Goal: Information Seeking & Learning: Learn about a topic

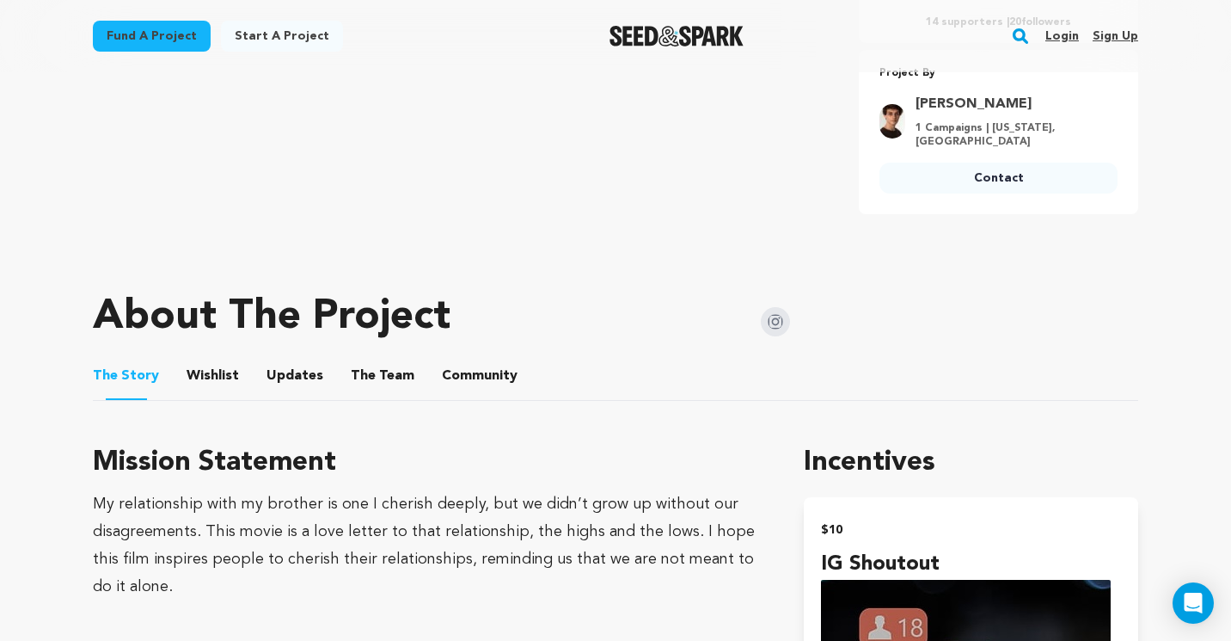
scroll to position [749, 0]
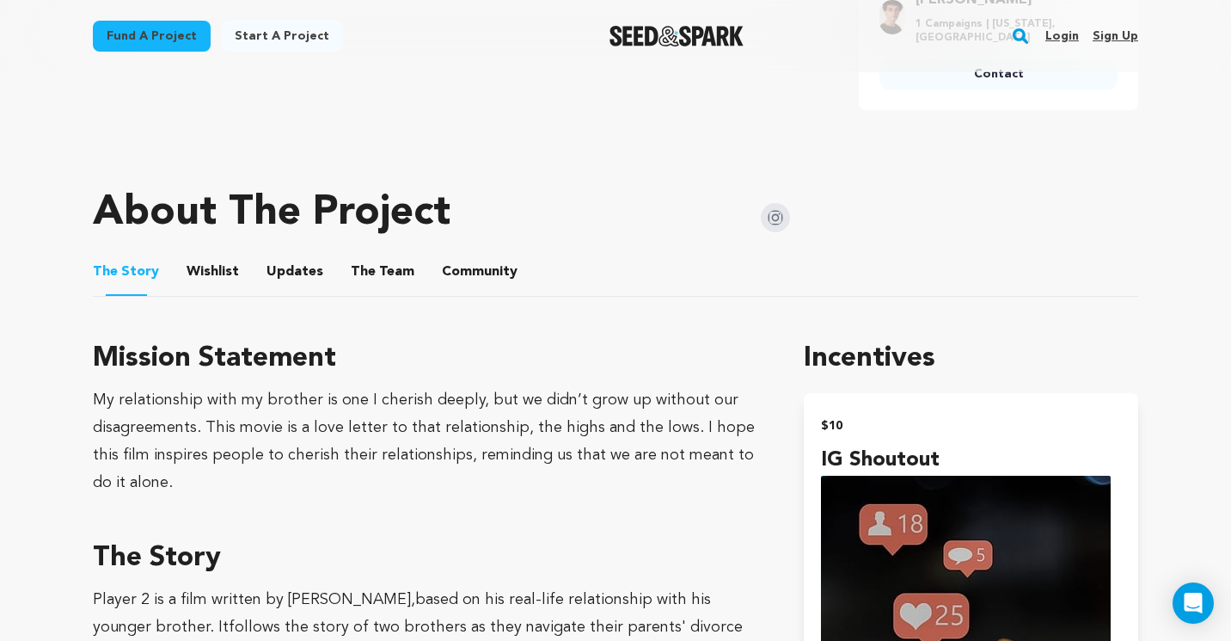
click at [1053, 29] on link "Login" at bounding box center [1063, 36] width 34 height 28
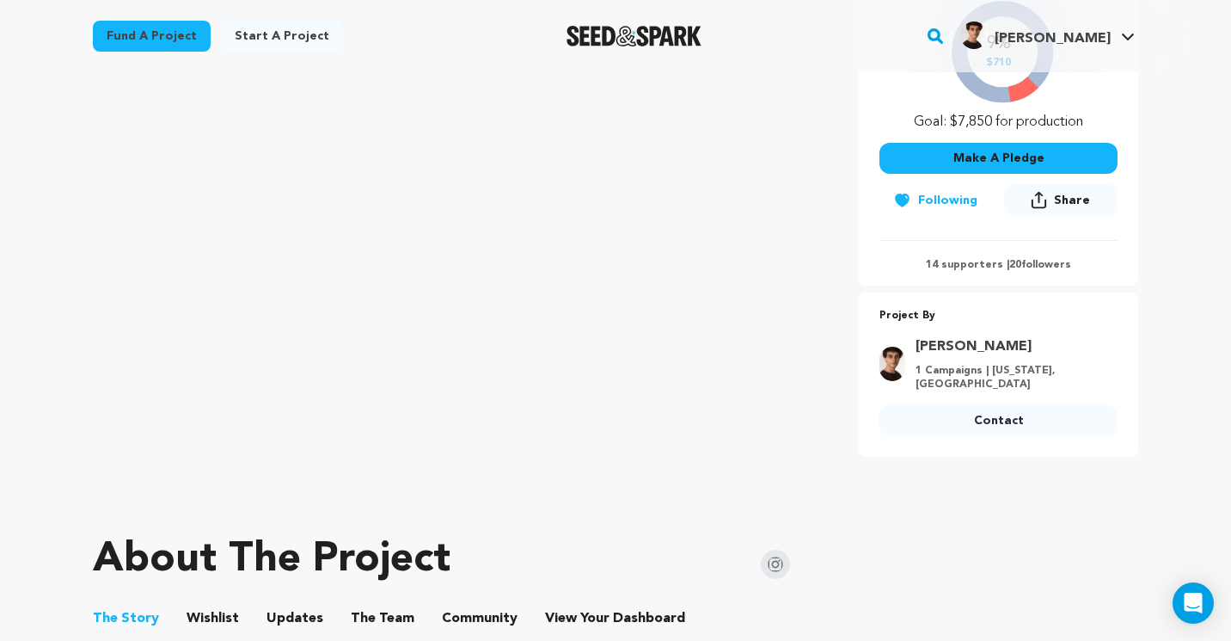
scroll to position [424, 0]
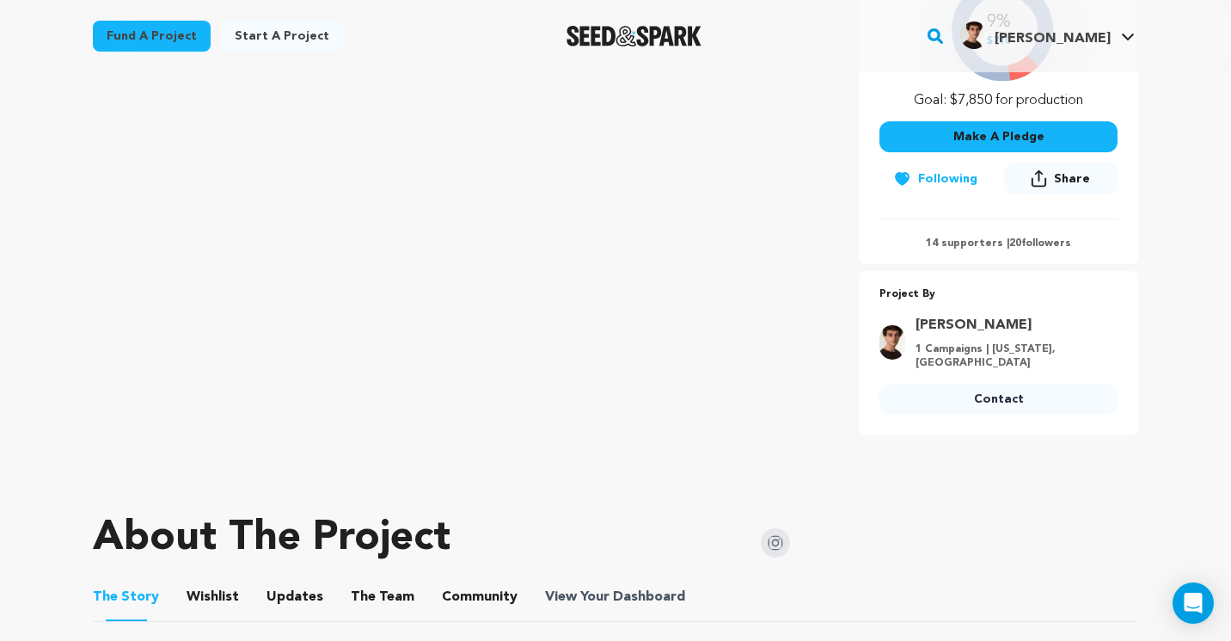
click at [645, 593] on span "Dashboard" at bounding box center [649, 596] width 72 height 21
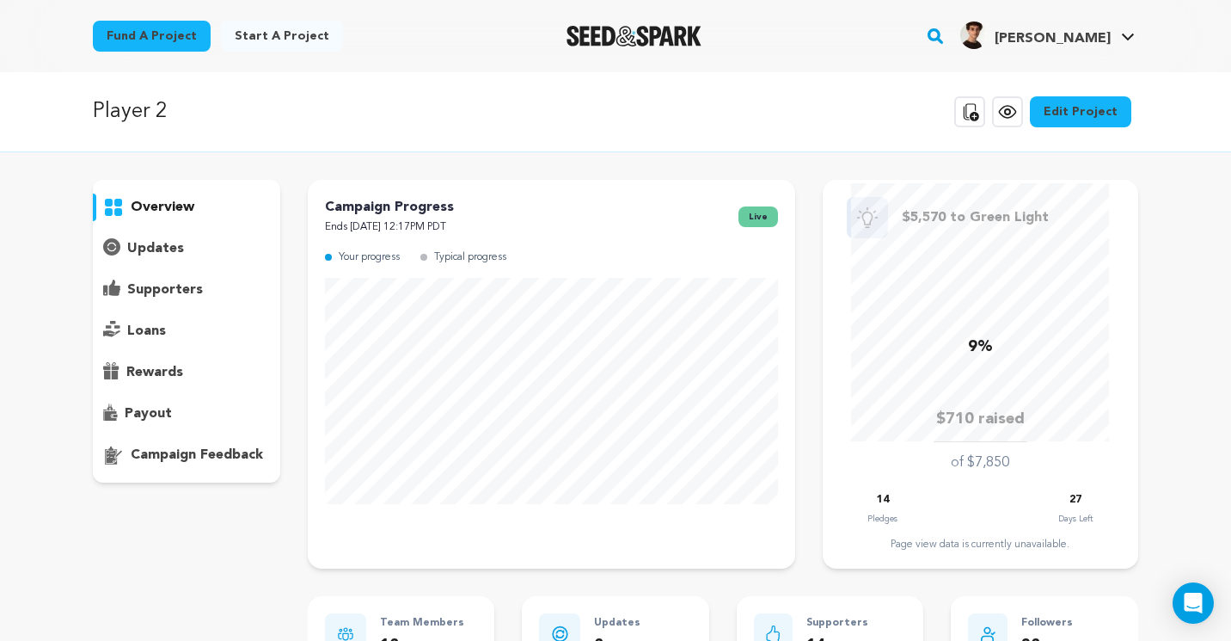
click at [188, 292] on p "supporters" at bounding box center [165, 289] width 76 height 21
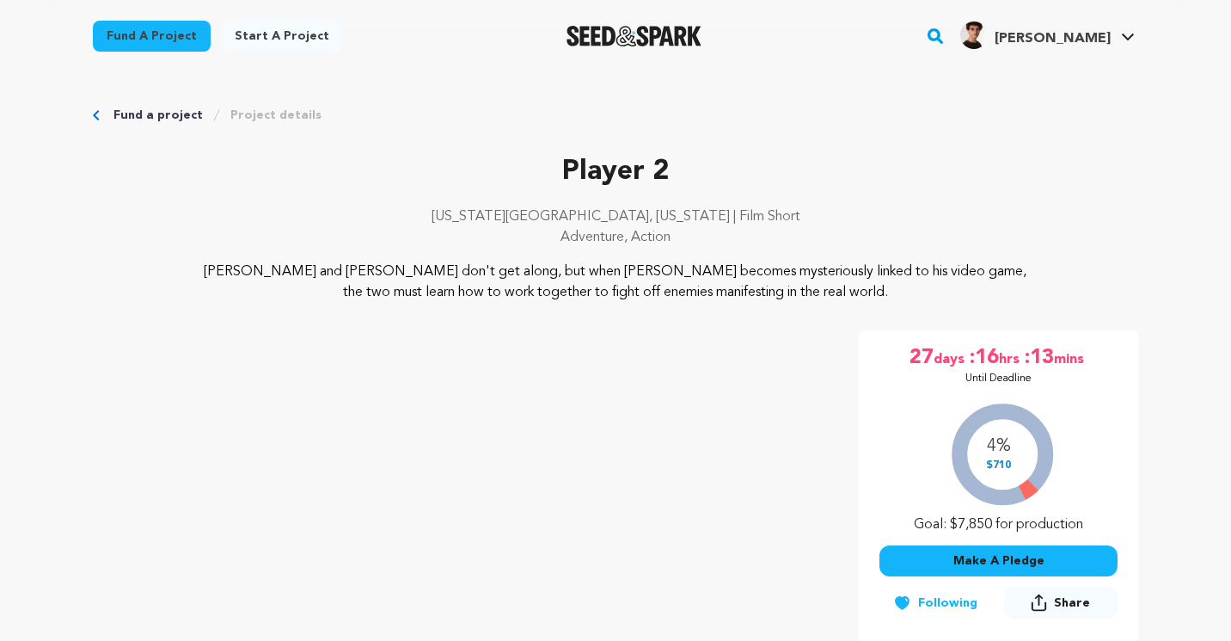
scroll to position [424, 0]
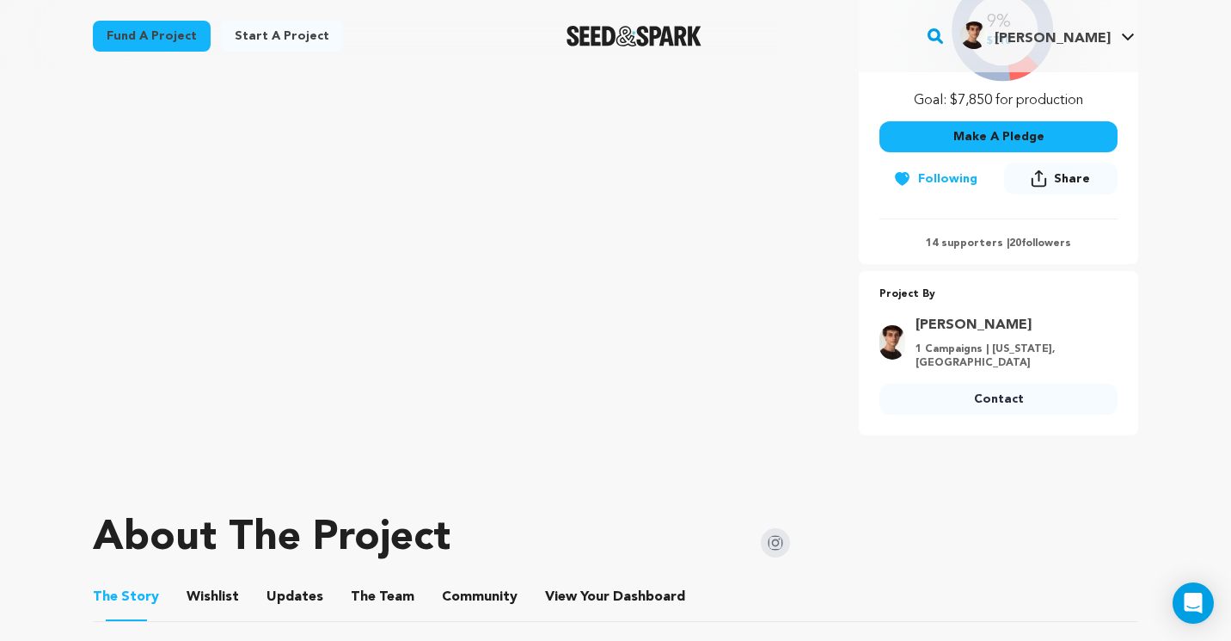
drag, startPoint x: 1009, startPoint y: 243, endPoint x: 1069, endPoint y: 249, distance: 60.4
click at [1069, 249] on p "14 supporters | 20 followers" at bounding box center [999, 243] width 238 height 14
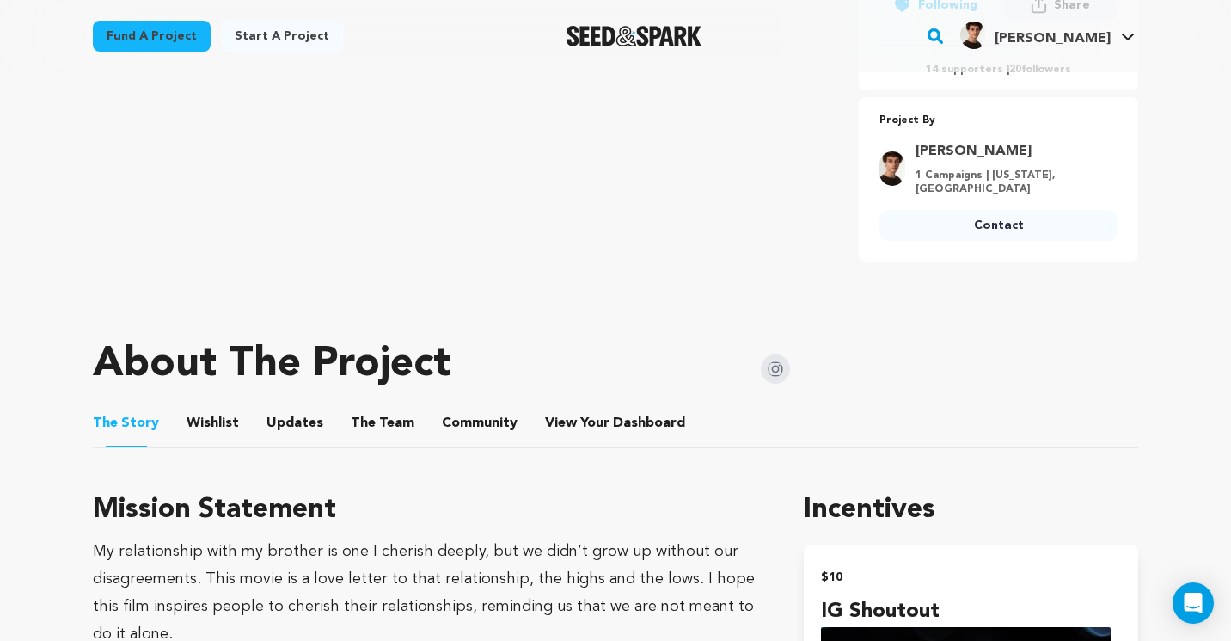
scroll to position [601, 0]
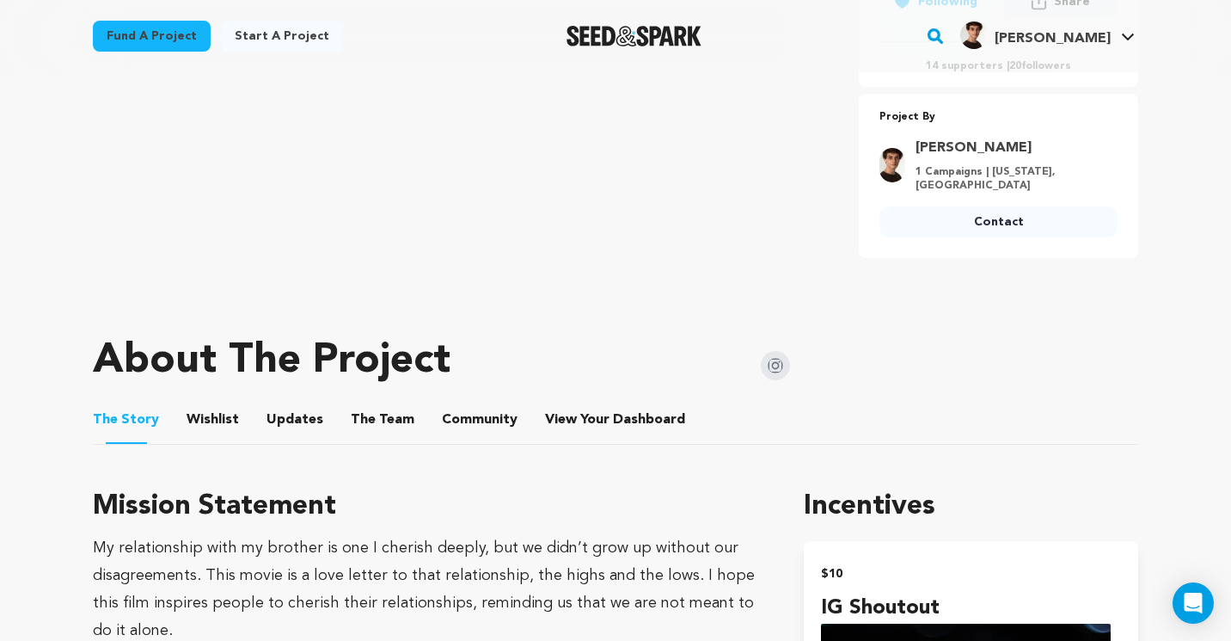
click at [564, 416] on button "View Your Dashboard" at bounding box center [565, 422] width 41 height 41
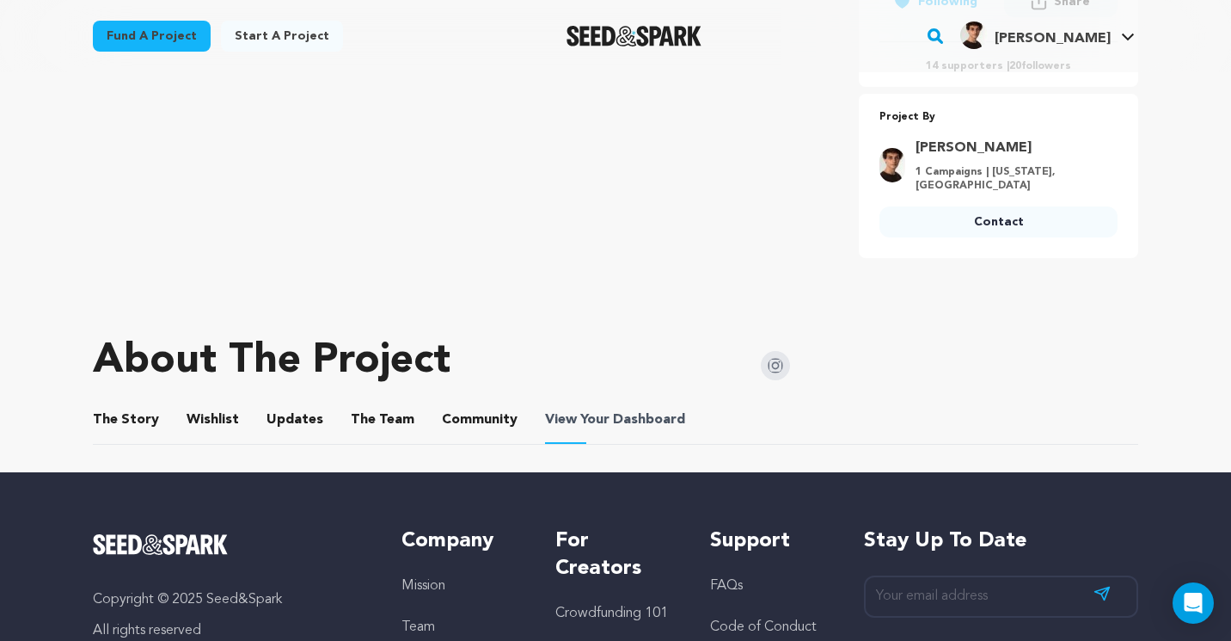
click at [613, 420] on span "Dashboard" at bounding box center [649, 419] width 72 height 21
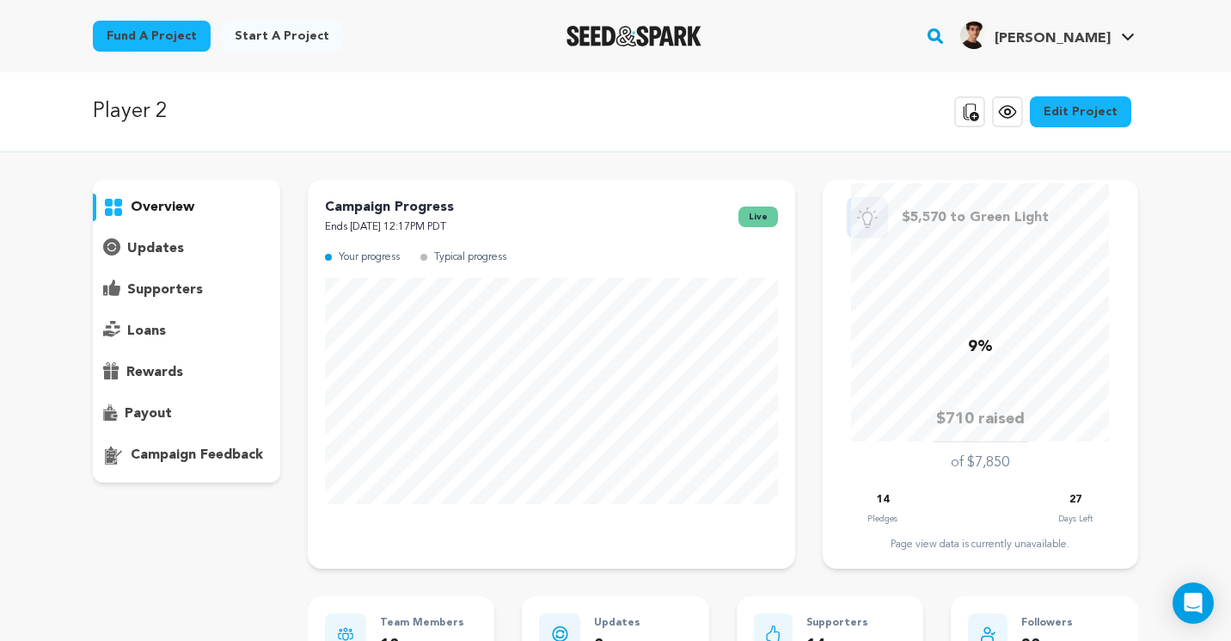
click at [193, 375] on div "rewards" at bounding box center [186, 373] width 187 height 28
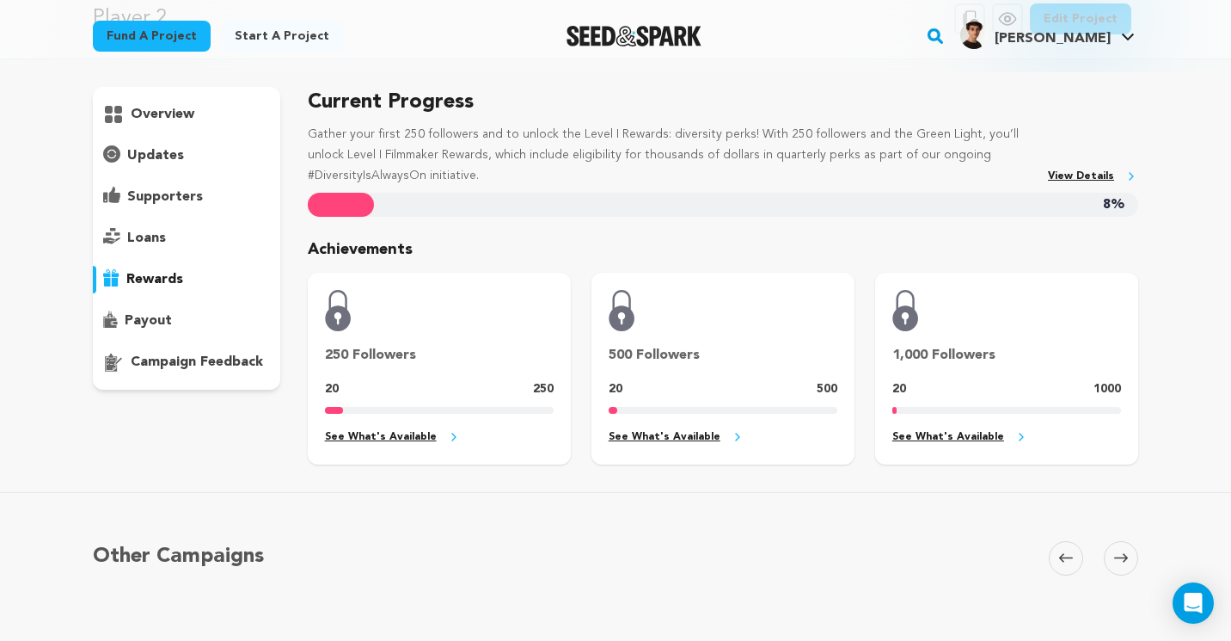
scroll to position [94, 0]
click at [420, 427] on link "See What's Available" at bounding box center [439, 437] width 229 height 20
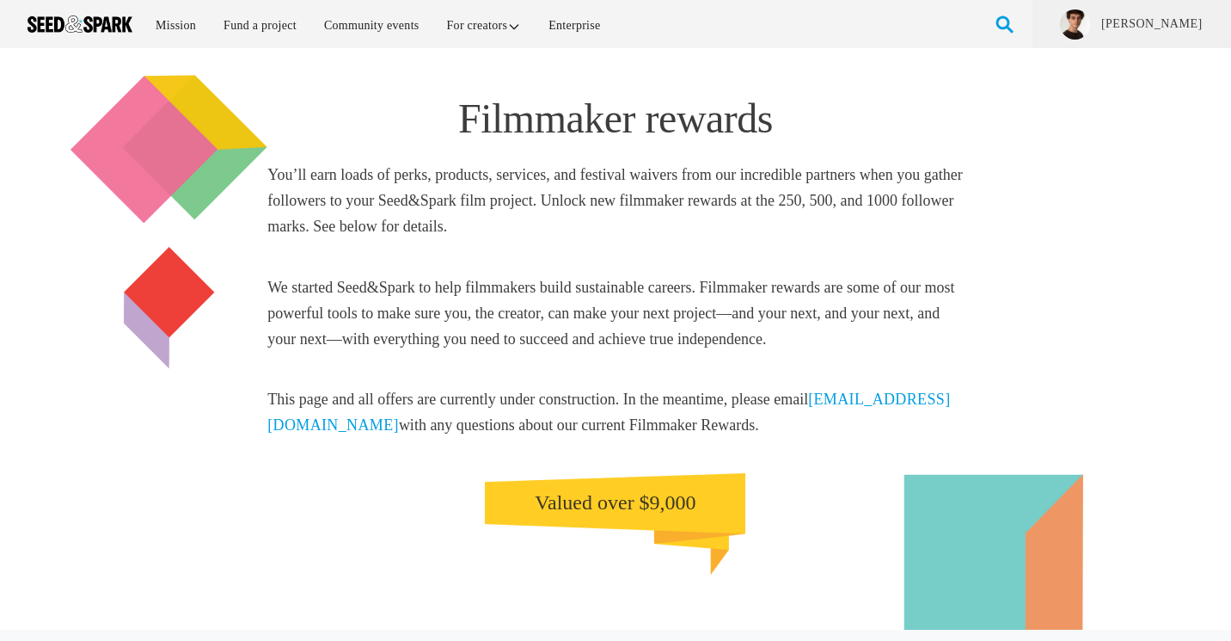
scroll to position [647, 0]
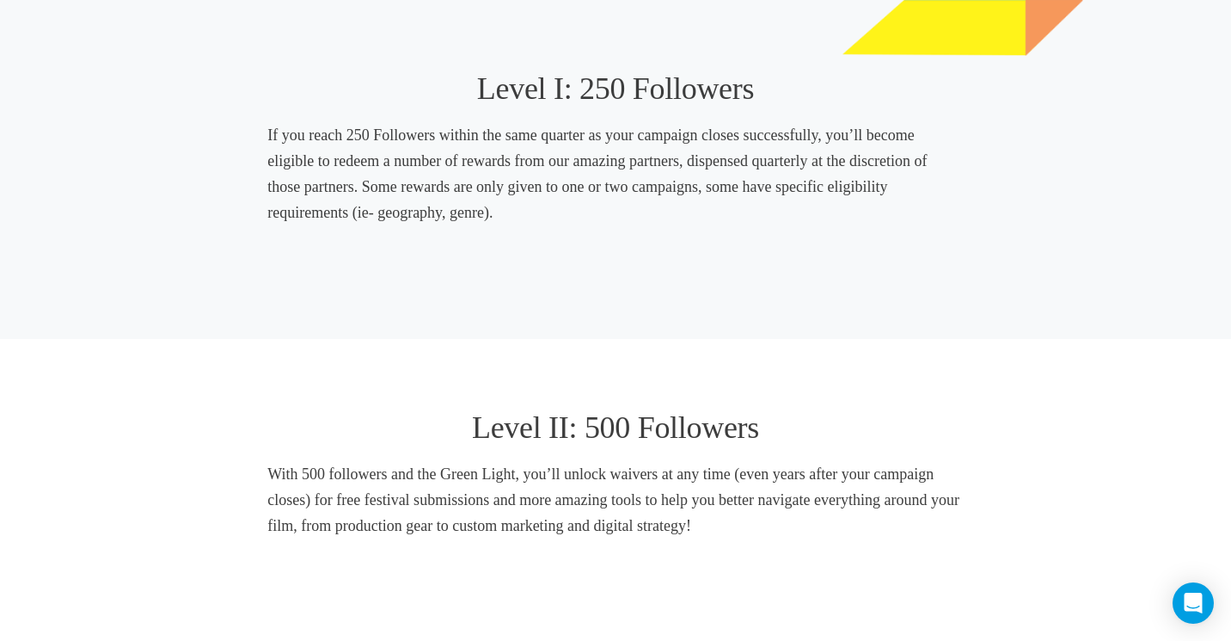
drag, startPoint x: 255, startPoint y: 130, endPoint x: 267, endPoint y: 136, distance: 13.5
click at [267, 136] on div "Level I: 250 Followers If you reach 250 Followers within the same quarter as yo…" at bounding box center [616, 143] width 936 height 287
drag, startPoint x: 753, startPoint y: 161, endPoint x: 476, endPoint y: 233, distance: 287.0
click at [476, 233] on div "Level I: 250 Followers If you reach 250 Followers within the same quarter as yo…" at bounding box center [615, 143] width 697 height 287
click at [578, 225] on h5 "If you reach 250 Followers within the same quarter as your campaign closes succ…" at bounding box center [615, 173] width 697 height 103
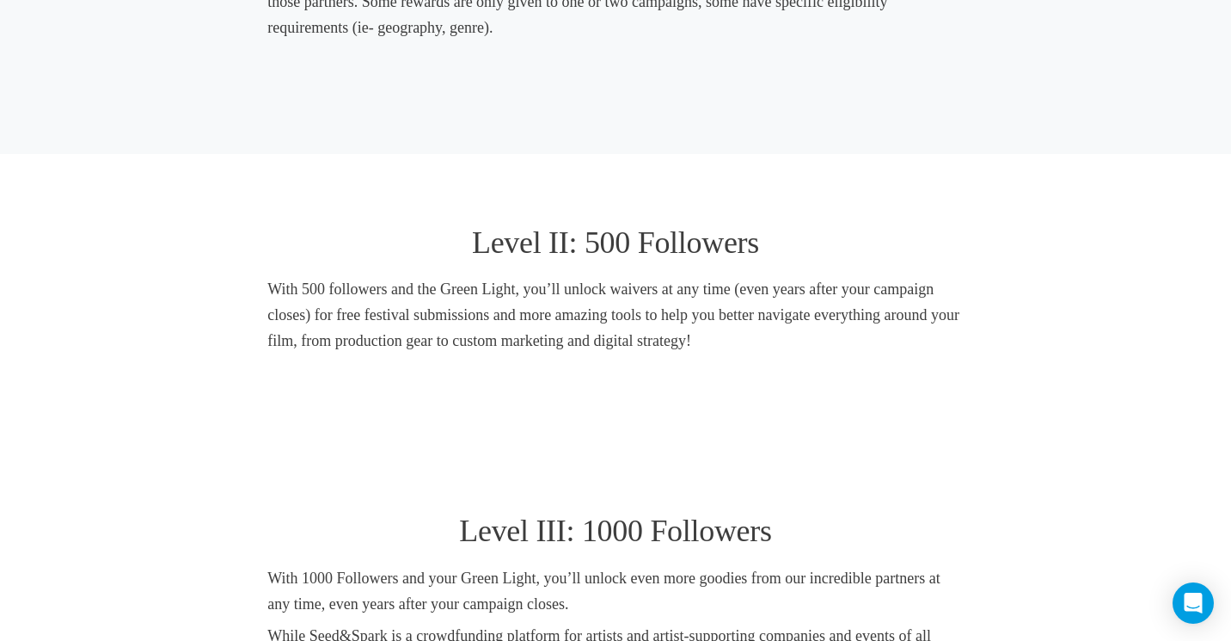
scroll to position [838, 0]
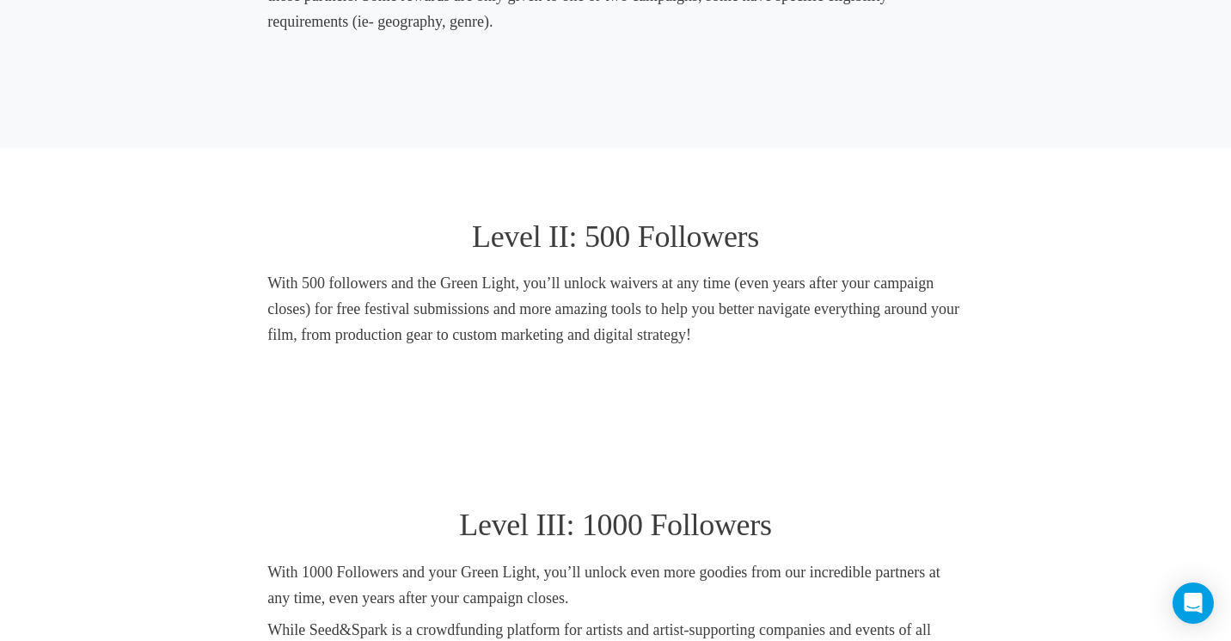
drag, startPoint x: 519, startPoint y: 285, endPoint x: 697, endPoint y: 340, distance: 186.3
click at [697, 340] on h5 "With 500 followers and the Green Light, you’ll unlock waivers at any time (even…" at bounding box center [615, 308] width 697 height 77
click at [713, 346] on h5 "With 500 followers and the Green Light, you’ll unlock waivers at any time (even…" at bounding box center [615, 308] width 697 height 77
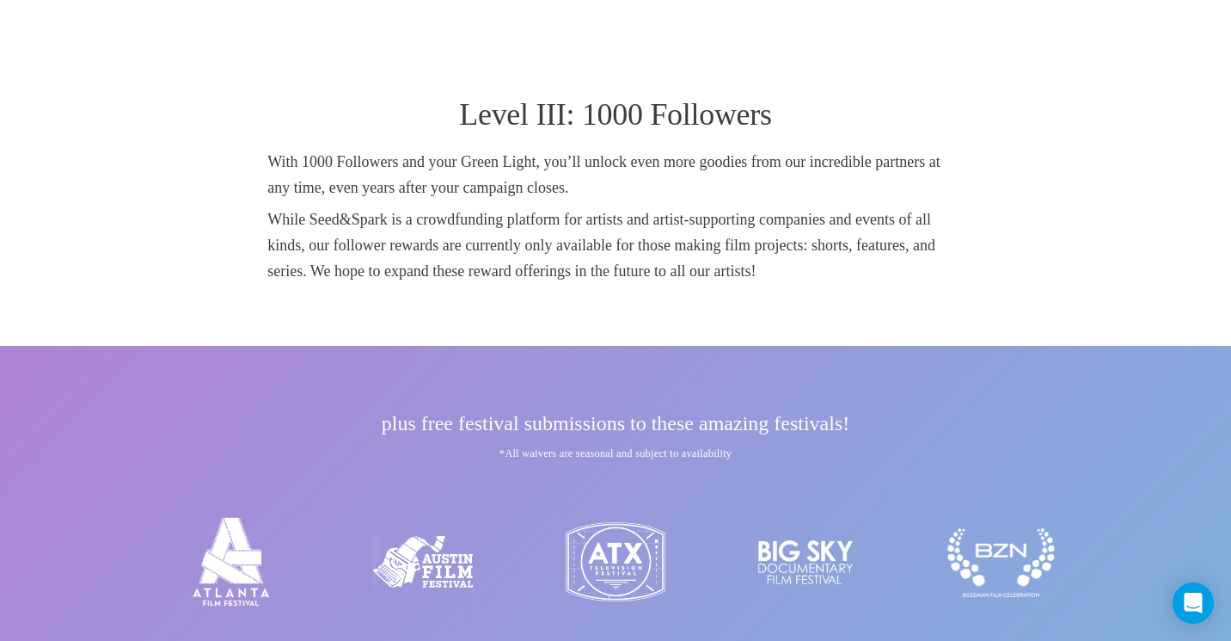
scroll to position [1246, 0]
drag, startPoint x: 262, startPoint y: 160, endPoint x: 764, endPoint y: 295, distance: 520.0
click at [764, 295] on div "Level II: 500 Followers With 500 followers and the Green Light, you’ll unlock w…" at bounding box center [616, 43] width 936 height 608
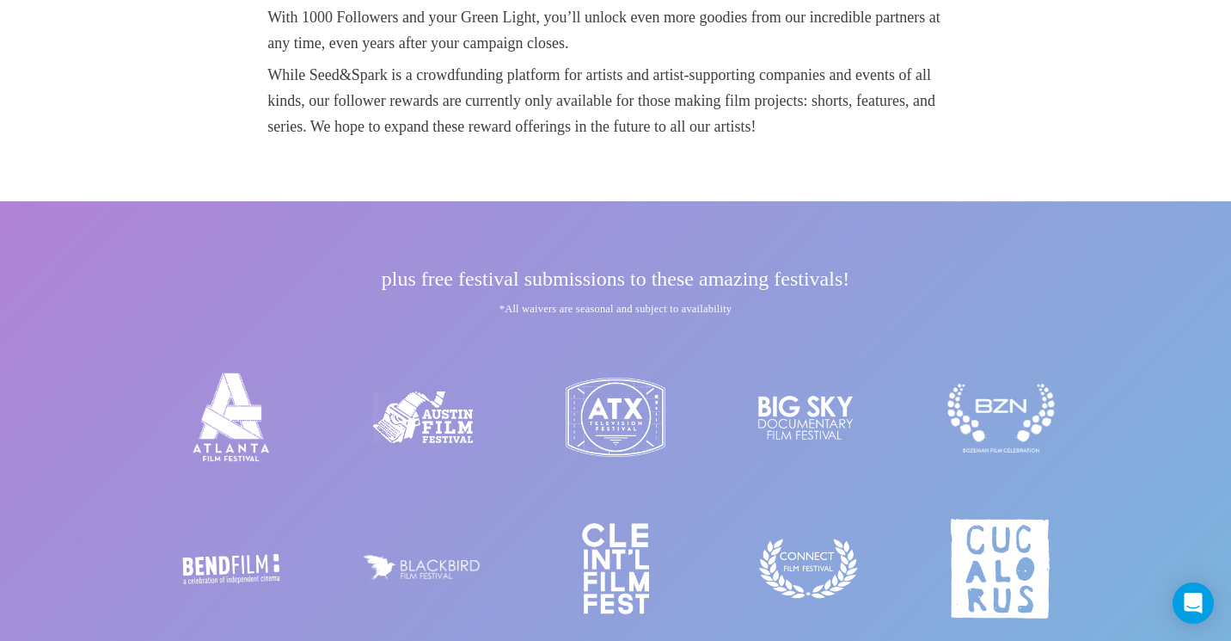
scroll to position [1393, 0]
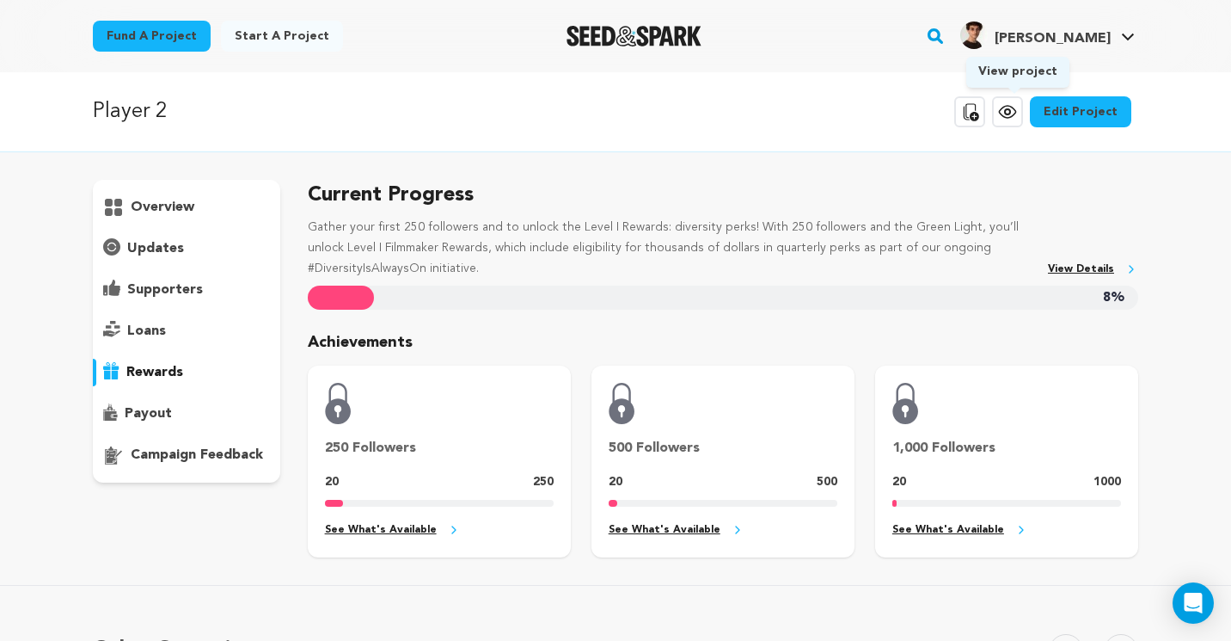
click at [1018, 115] on icon at bounding box center [1007, 111] width 21 height 21
